Goal: Task Accomplishment & Management: Complete application form

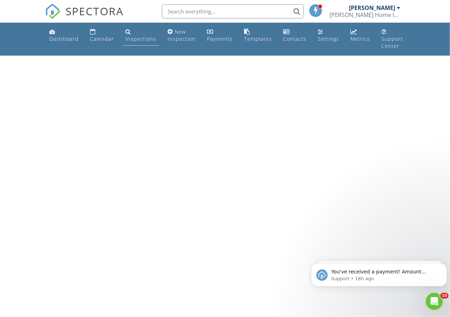
click at [136, 39] on div "Inspections" at bounding box center [140, 38] width 31 height 7
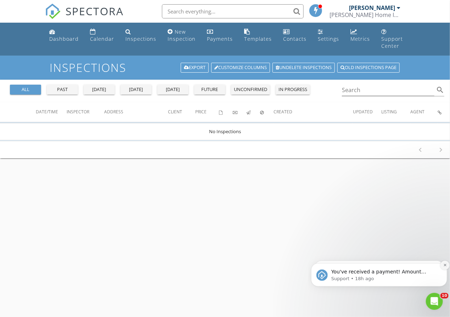
click at [443, 265] on icon "Dismiss notification" at bounding box center [445, 265] width 4 height 4
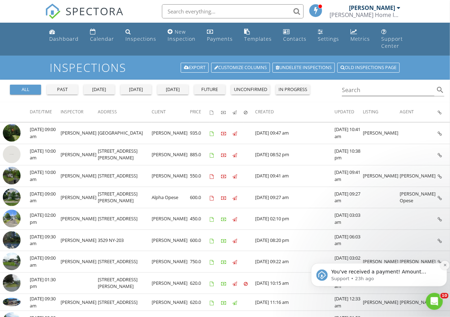
click at [441, 266] on button "Dismiss notification" at bounding box center [444, 264] width 9 height 9
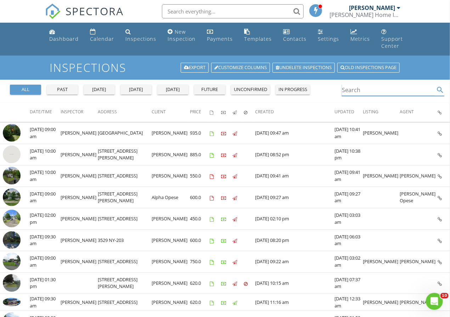
click at [369, 90] on input "Search" at bounding box center [388, 90] width 92 height 12
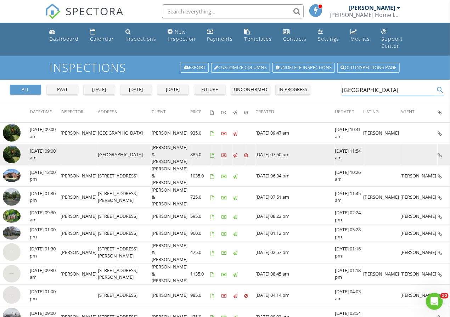
type input "chatham"
click at [10, 149] on img at bounding box center [12, 155] width 18 height 18
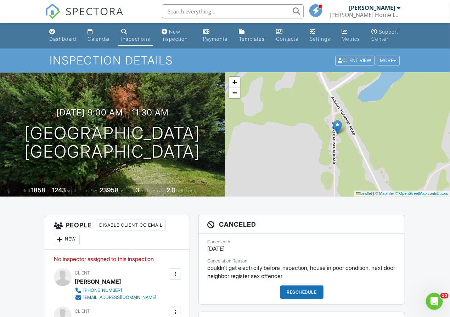
click at [139, 38] on div "Inspections" at bounding box center [135, 39] width 29 height 6
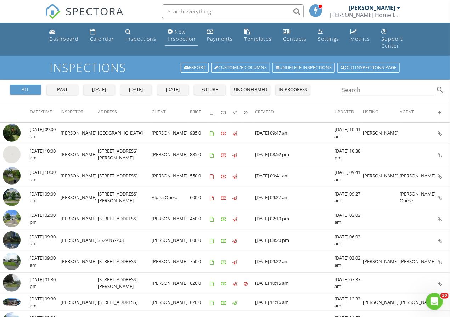
click at [174, 34] on div "New Inspection" at bounding box center [182, 35] width 28 height 14
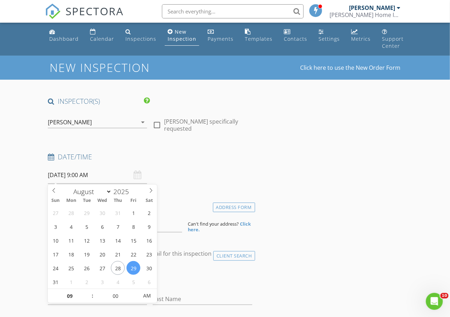
click at [112, 177] on input "[DATE] 9:00 AM" at bounding box center [97, 174] width 99 height 17
type input "01"
type input "[DATE] 1:00 AM"
click at [119, 293] on input "00" at bounding box center [116, 296] width 44 height 14
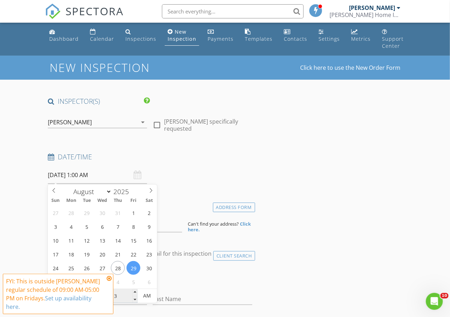
type input "30"
type input "[DATE] 1:30 PM"
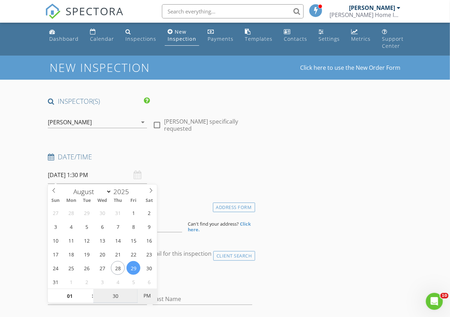
click at [148, 292] on span "PM" at bounding box center [146, 296] width 19 height 14
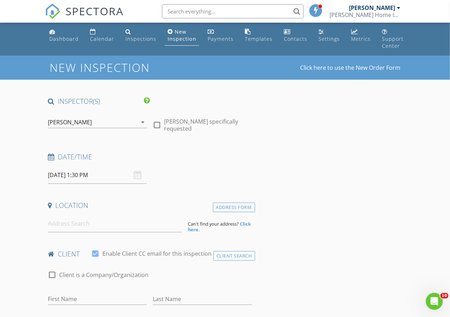
click at [109, 232] on input at bounding box center [115, 223] width 134 height 17
paste input "20 Overlook Dr Woodstock"
type input "20 Overlook Dr, Woodstock, NY, USA"
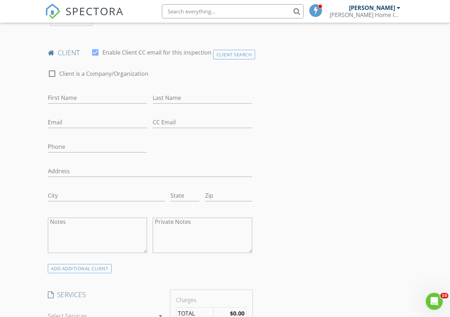
scroll to position [354, 0]
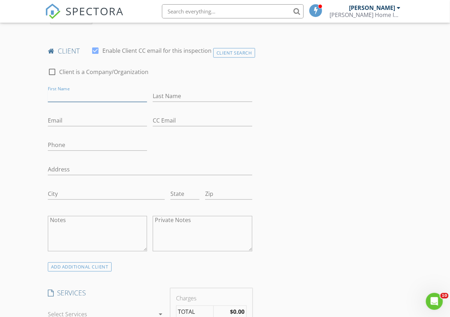
click at [129, 96] on input "First Name" at bounding box center [97, 96] width 99 height 12
type input "Cara"
click at [114, 123] on input "Email" at bounding box center [97, 121] width 99 height 12
paste input "squic657@gmail.com"
type input "squic657@gmail.com"
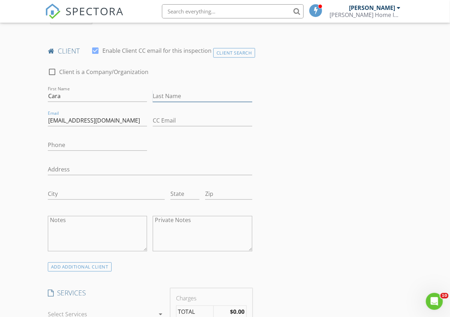
click at [189, 94] on input "Last Name" at bounding box center [202, 96] width 99 height 12
type input "Squitieri"
click at [110, 150] on input "Phone" at bounding box center [97, 145] width 99 height 12
type input "2"
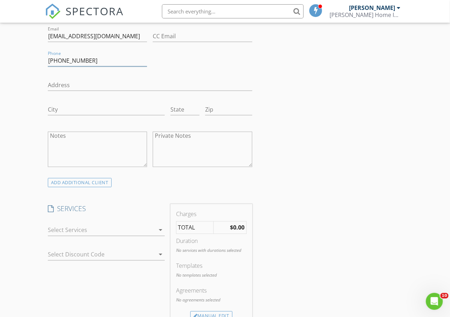
scroll to position [460, 0]
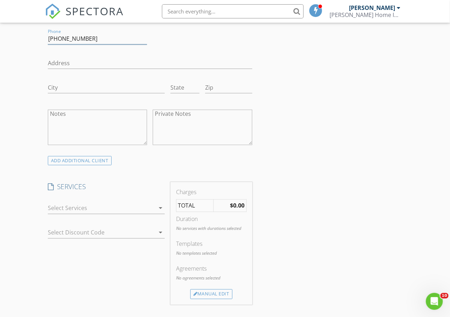
type input "201-723-0473"
click at [92, 208] on div at bounding box center [101, 208] width 107 height 11
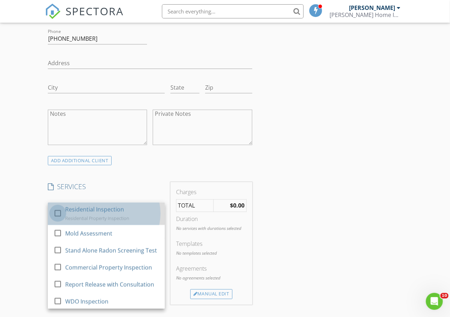
click at [60, 213] on div at bounding box center [58, 213] width 12 height 12
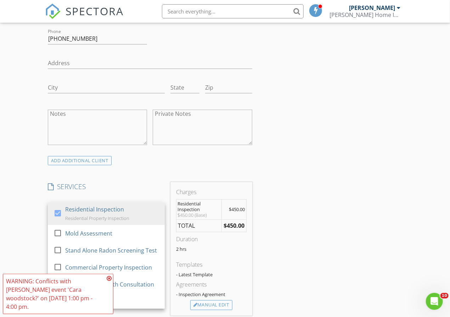
click at [35, 220] on div "New Inspection Click here to use the New Order Form INSPECTOR(S) check_box John…" at bounding box center [225, 234] width 450 height 1278
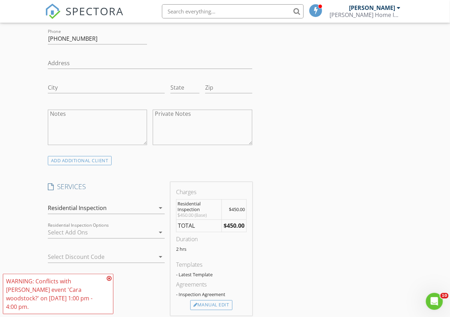
click at [74, 232] on div at bounding box center [101, 232] width 107 height 11
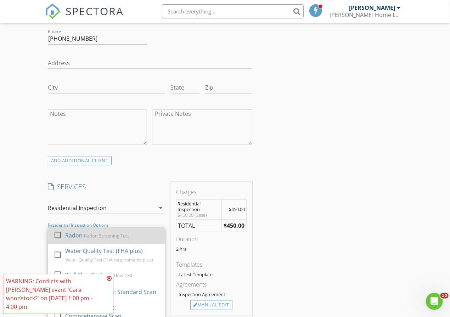
click at [58, 235] on div at bounding box center [58, 235] width 12 height 12
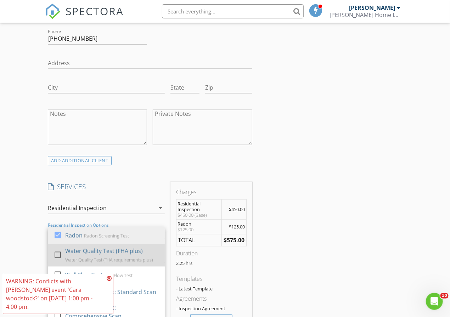
click at [55, 253] on div at bounding box center [58, 255] width 12 height 12
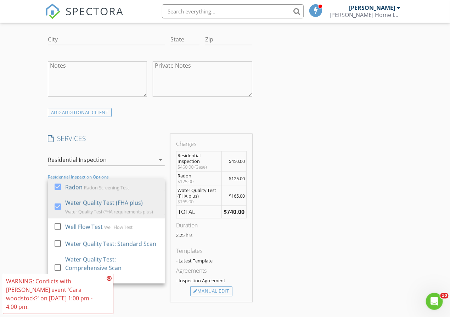
scroll to position [567, 0]
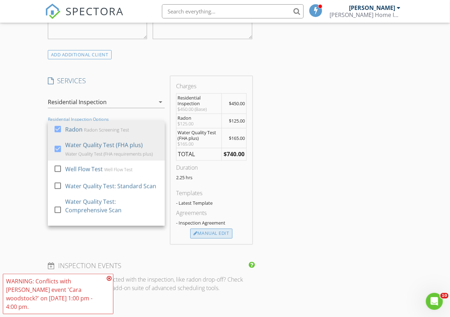
click at [215, 233] on div "Manual Edit" at bounding box center [211, 233] width 42 height 10
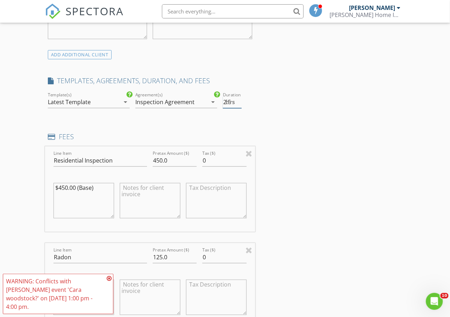
type input "2.5"
click at [237, 98] on input "2.5" at bounding box center [232, 102] width 19 height 12
drag, startPoint x: 162, startPoint y: 160, endPoint x: 144, endPoint y: 160, distance: 18.1
click at [144, 160] on div "Line Item Residential Inspection Pretax Amount ($) 450.0 Tax ($) 0 $450.00 (Bas…" at bounding box center [150, 188] width 210 height 85
type input "595.0"
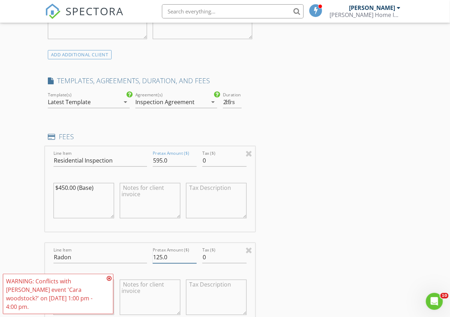
click at [160, 254] on input "125.0" at bounding box center [175, 257] width 44 height 12
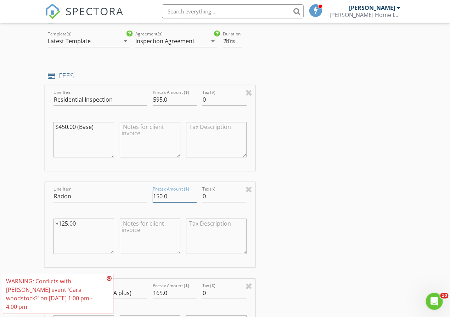
scroll to position [638, 0]
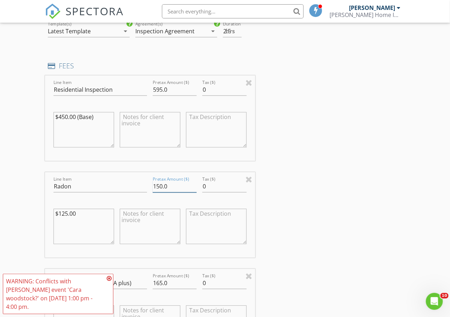
type input "150.0"
click at [109, 281] on icon at bounding box center [109, 279] width 5 height 6
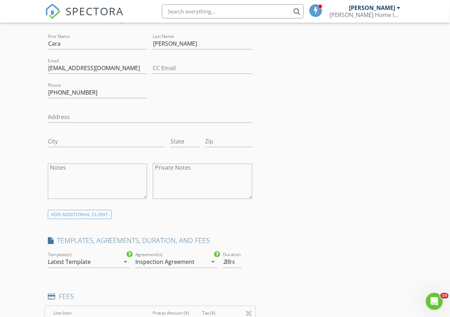
scroll to position [425, 0]
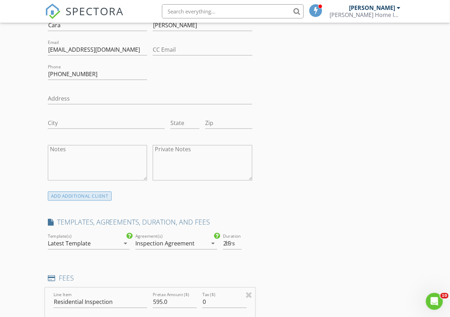
click at [85, 196] on div "ADD ADDITIONAL client" at bounding box center [80, 197] width 64 height 10
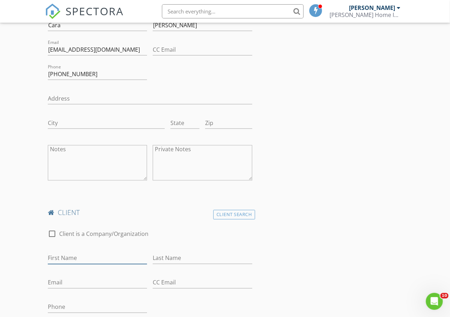
click at [86, 259] on input "First Name" at bounding box center [97, 259] width 99 height 12
type input "Garen"
type input "Squi"
click at [77, 283] on input "Email" at bounding box center [97, 283] width 99 height 12
type input "premiere203@gmail.com"
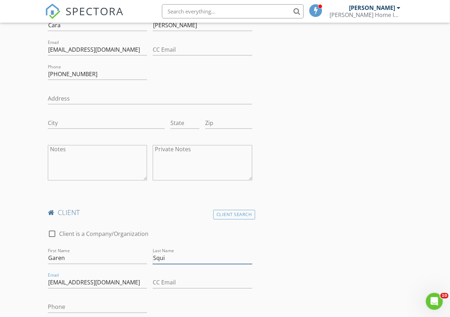
click at [177, 258] on input "Squi" at bounding box center [202, 259] width 99 height 12
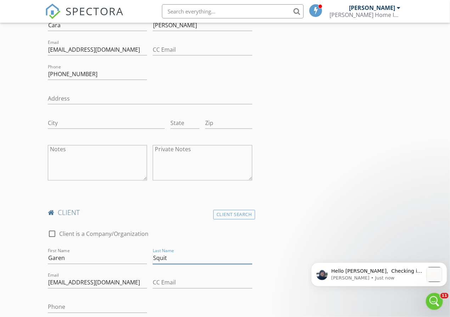
scroll to position [0, 0]
type input "Squitieri"
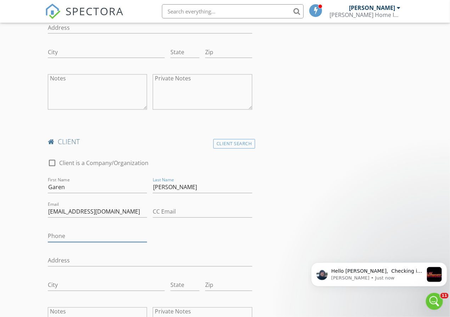
click at [112, 235] on input "Phone" at bounding box center [97, 237] width 99 height 12
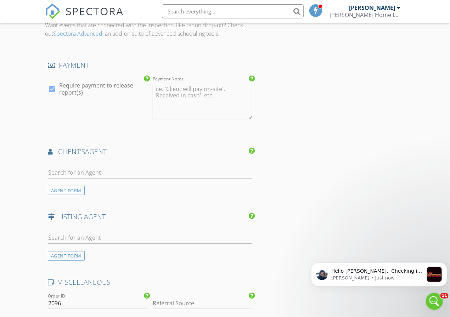
scroll to position [1346, 0]
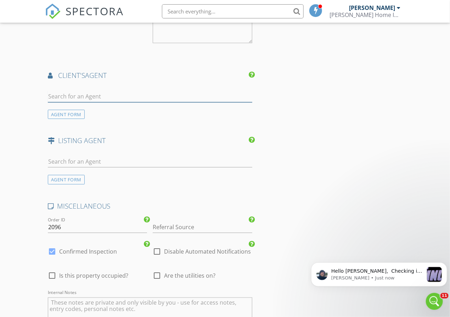
click at [100, 95] on input "text" at bounding box center [150, 97] width 204 height 12
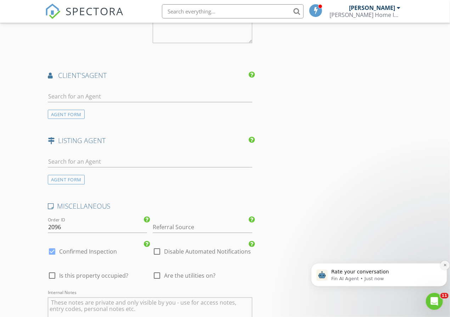
click at [443, 264] on icon "Dismiss notification" at bounding box center [444, 265] width 2 height 2
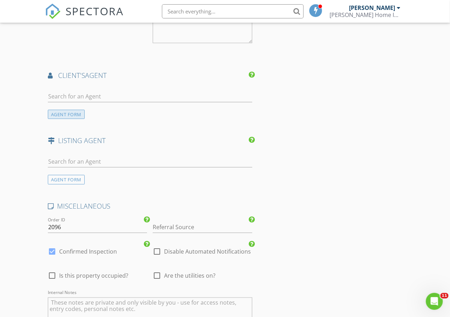
click at [73, 113] on div "AGENT FORM" at bounding box center [66, 115] width 37 height 10
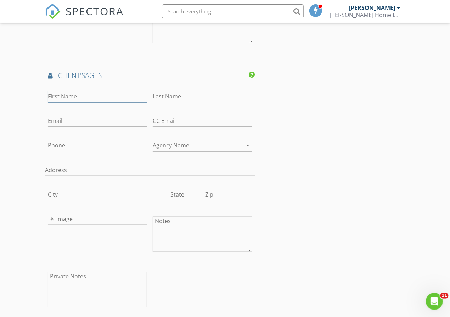
click at [95, 91] on input "First Name" at bounding box center [97, 97] width 99 height 12
paste input "Laura Haney,"
type input "Laura Haney,"
click at [191, 93] on input "Last Name" at bounding box center [202, 97] width 99 height 12
paste input "Laura Haney,"
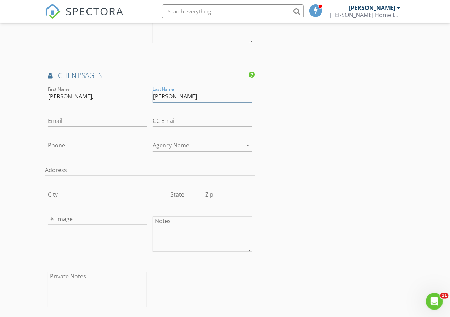
type input "Haney"
drag, startPoint x: 100, startPoint y: 92, endPoint x: 63, endPoint y: 94, distance: 37.2
click at [63, 94] on input "Laura Haney," at bounding box center [97, 97] width 99 height 12
type input "Laura"
click at [80, 141] on input "Phone" at bounding box center [97, 146] width 99 height 12
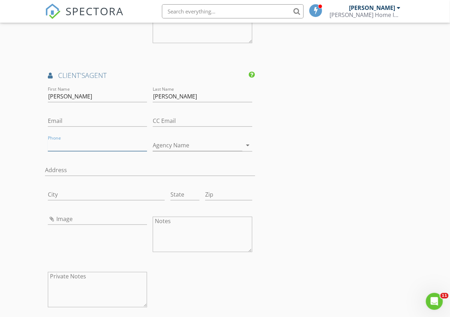
paste input "845-681-1010"
type input "845-681-1010"
click at [83, 120] on input "Email" at bounding box center [97, 121] width 99 height 12
paste input "laura.haney.re@gmail.com"
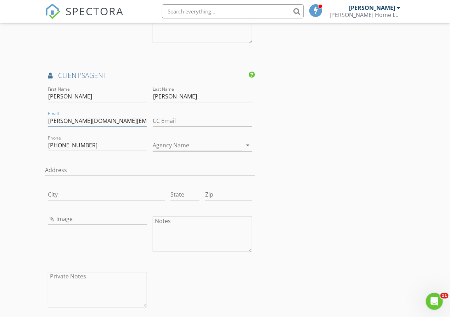
type input "laura.haney.re@gmail.com"
click at [177, 146] on input "Agency Name" at bounding box center [197, 146] width 89 height 12
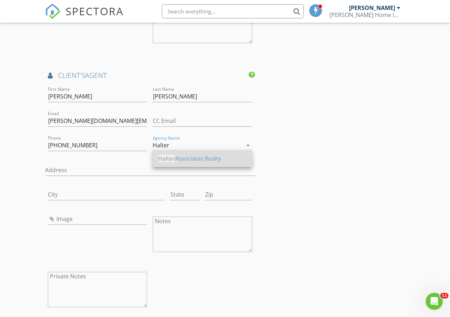
click at [188, 160] on div "Halter Associates Realty" at bounding box center [202, 158] width 88 height 9
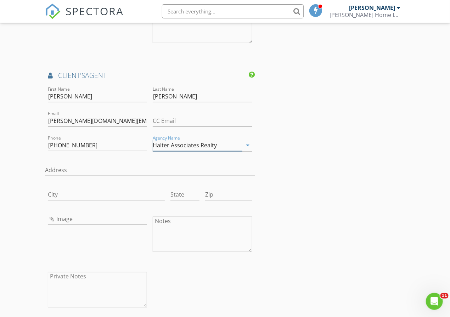
type input "Halter Associates Realty"
click at [91, 215] on input "Image" at bounding box center [97, 219] width 99 height 12
type input "laura haney.jpg"
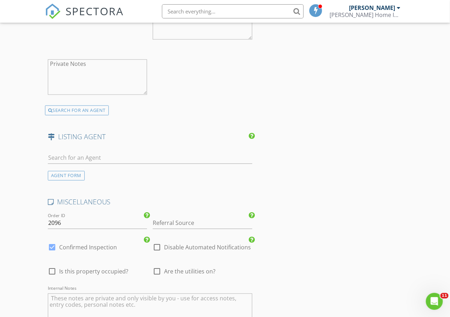
scroll to position [1523, 0]
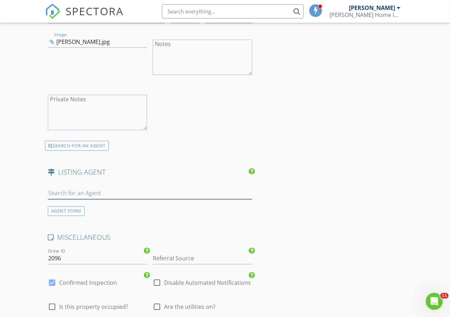
click at [128, 191] on input "text" at bounding box center [150, 194] width 204 height 12
click at [75, 211] on div "AGENT FORM" at bounding box center [66, 212] width 37 height 10
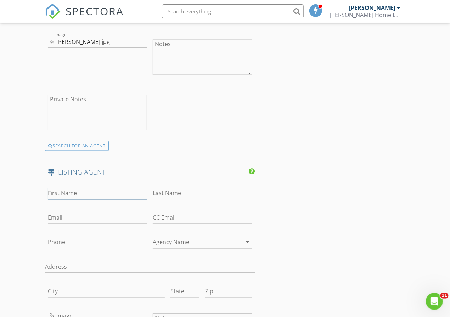
click at [93, 188] on input "First Name" at bounding box center [97, 194] width 99 height 12
paste input "Baris Demirel 347-408-5086"
type input "Baris Demirel 347-408-5086"
click at [99, 216] on input "Email" at bounding box center [97, 218] width 99 height 12
click at [67, 237] on input "Phone" at bounding box center [97, 243] width 99 height 12
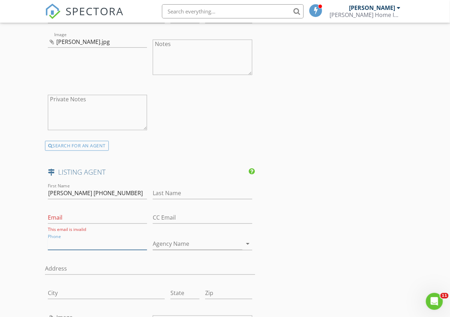
paste input "347-408-5086"
type input "347-408-5086"
click at [163, 188] on input "Last Name" at bounding box center [202, 194] width 99 height 12
paste input "Baris Demirel 347-408-5086"
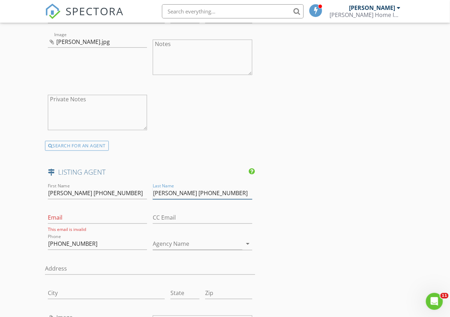
drag, startPoint x: 231, startPoint y: 191, endPoint x: 189, endPoint y: 197, distance: 41.9
click at [189, 197] on div "Last Name Baris Demirel 347-408-5086" at bounding box center [202, 197] width 99 height 19
type input "Demirel"
drag, startPoint x: 125, startPoint y: 193, endPoint x: 62, endPoint y: 198, distance: 62.9
click at [62, 198] on div "First Name Baris Demirel 347-408-5086" at bounding box center [97, 197] width 99 height 19
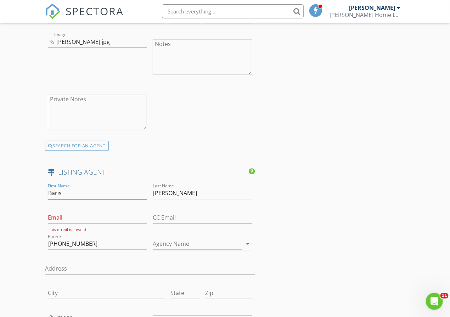
type input "Baris"
click at [72, 216] on input "Email" at bounding box center [97, 218] width 99 height 12
paste input "bdemirel@bhhshudsonvalley.com"
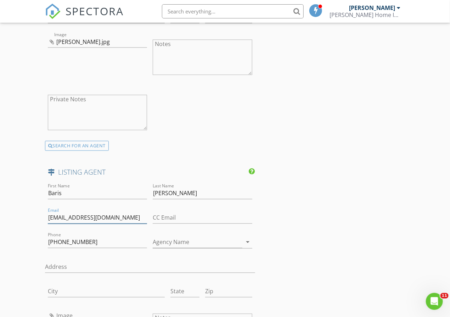
type input "bdemirel@bhhshudsonvalley.com"
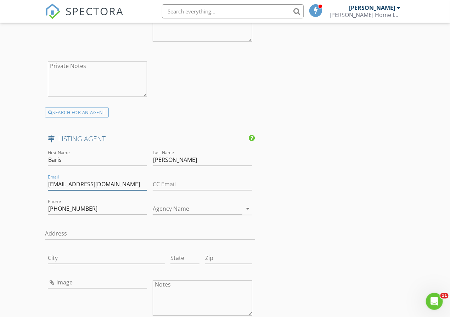
scroll to position [1594, 0]
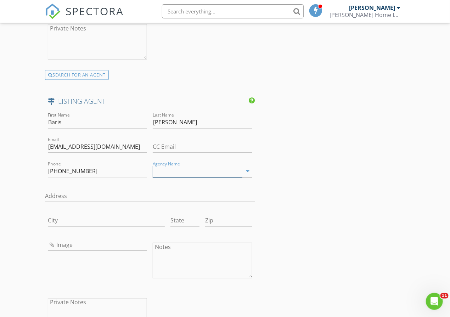
click at [179, 171] on input "Agency Name" at bounding box center [197, 172] width 89 height 12
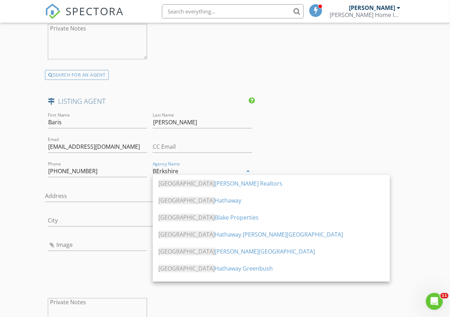
click at [197, 187] on div "Berkshire Hathaway Blake Realtors" at bounding box center [271, 184] width 226 height 9
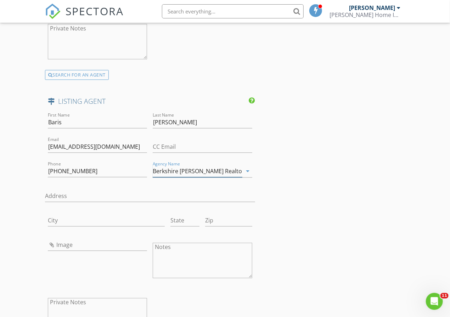
type input "Berkshire Hathaway Blake Realtors"
click at [101, 243] on input "Image" at bounding box center [97, 245] width 99 height 12
type input "baris.jpg"
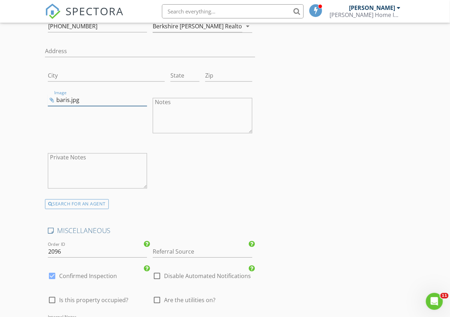
scroll to position [1842, 0]
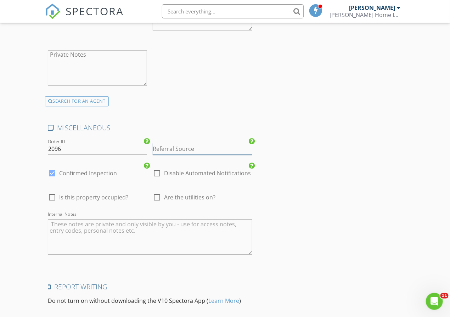
click at [169, 143] on input "Referral Source" at bounding box center [202, 149] width 99 height 12
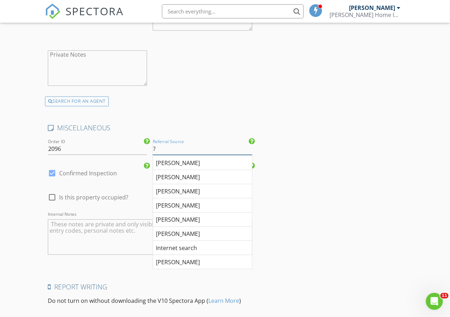
type input "?"
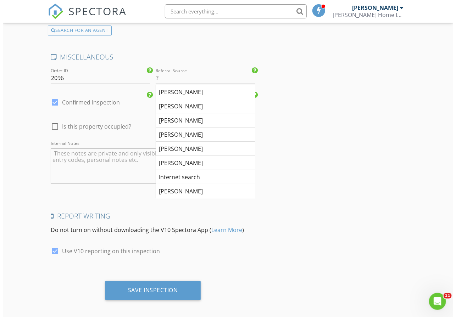
scroll to position [1914, 0]
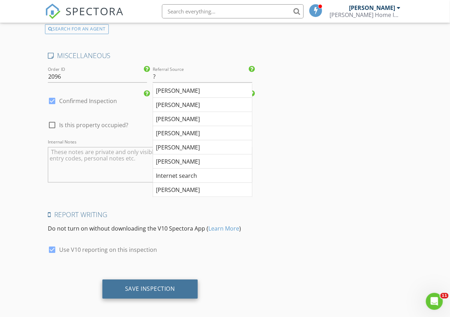
click at [137, 285] on div "Save Inspection" at bounding box center [150, 288] width 50 height 7
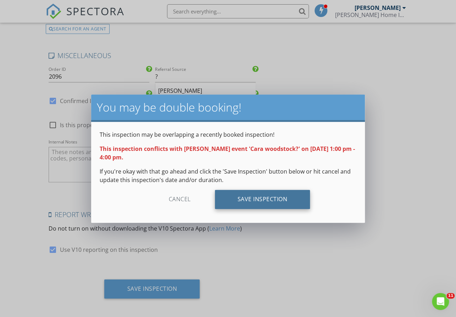
click at [250, 197] on div "Save Inspection" at bounding box center [262, 199] width 95 height 19
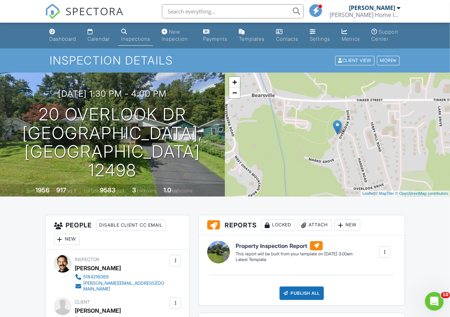
click at [431, 304] on icon "Open Intercom Messenger" at bounding box center [434, 301] width 12 height 12
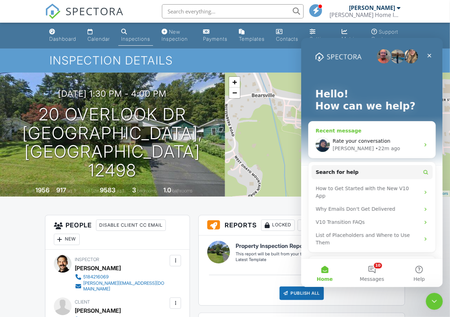
click at [422, 143] on icon "Intercom messenger" at bounding box center [425, 145] width 6 height 6
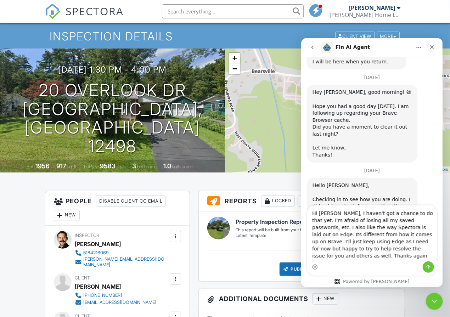
scroll to position [35, 0]
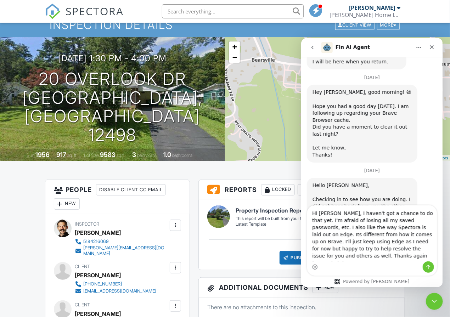
type textarea "Hi Ryan, I haven't got a chance to do that yet. I'm afraid of losing all my sav…"
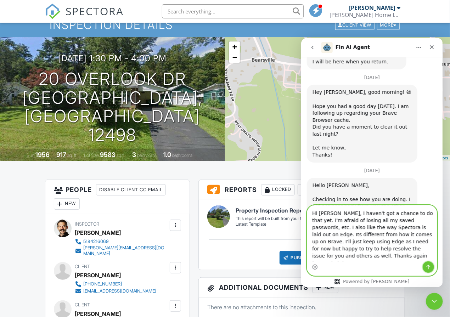
click at [426, 265] on icon "Send a message…" at bounding box center [428, 267] width 6 height 6
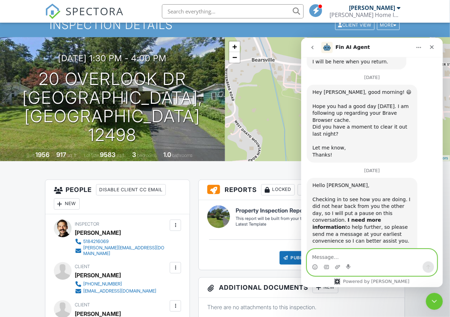
scroll to position [3785, 0]
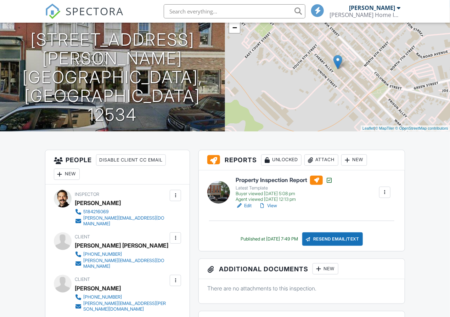
scroll to position [66, 0]
